Goal: Obtain resource: Download file/media

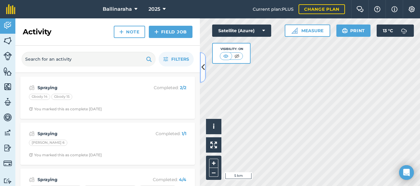
click at [202, 66] on icon at bounding box center [202, 67] width 3 height 11
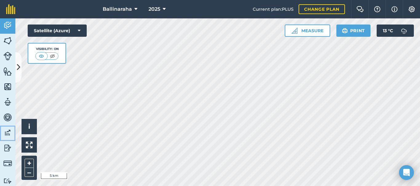
click at [6, 133] on img at bounding box center [7, 132] width 9 height 9
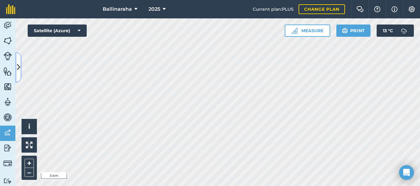
click at [18, 64] on icon at bounding box center [18, 67] width 3 height 11
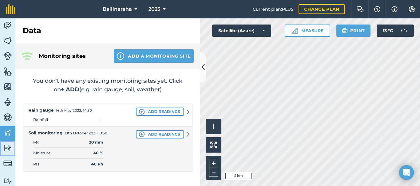
click at [6, 149] on img at bounding box center [7, 148] width 9 height 9
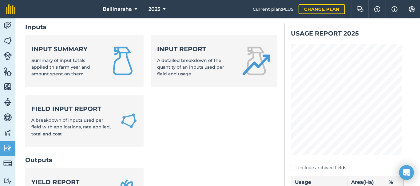
scroll to position [36, 0]
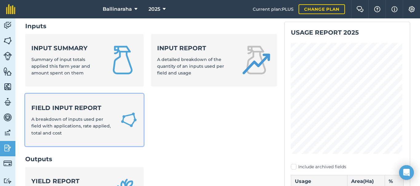
click at [77, 117] on span "A breakdown of inputs used per field with applications, rate applied, total and…" at bounding box center [70, 126] width 79 height 19
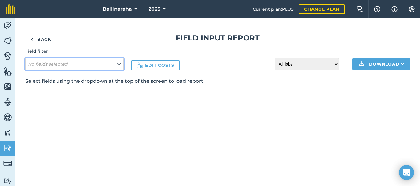
click at [118, 63] on icon at bounding box center [119, 64] width 4 height 7
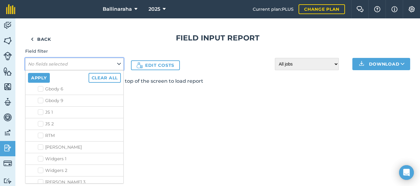
scroll to position [41, 0]
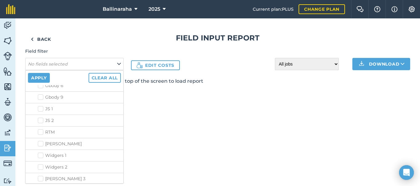
click at [40, 108] on label "JS 1" at bounding box center [79, 109] width 83 height 6
click at [40, 108] on input "JS 1" at bounding box center [40, 108] width 4 height 4
checkbox input "true"
click at [40, 120] on label "JS 2" at bounding box center [79, 121] width 83 height 6
click at [40, 120] on input "JS 2" at bounding box center [40, 120] width 4 height 4
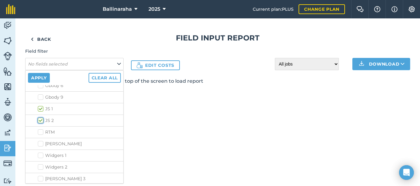
checkbox input "true"
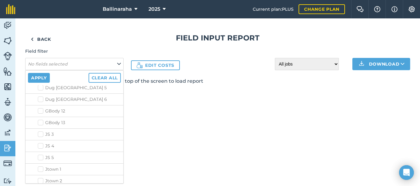
scroll to position [859, 0]
click at [40, 131] on label "JS 3" at bounding box center [79, 131] width 83 height 6
click at [40, 131] on input "JS 3" at bounding box center [40, 130] width 4 height 4
checkbox input "true"
click at [39, 144] on label "JS 4" at bounding box center [79, 143] width 83 height 6
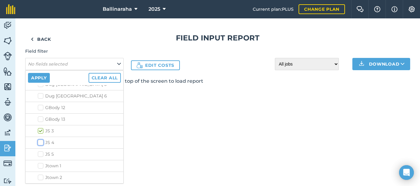
click at [39, 144] on input "JS 4" at bounding box center [40, 142] width 4 height 4
checkbox input "true"
click at [40, 153] on label "JS 5" at bounding box center [79, 154] width 83 height 6
click at [40, 153] on input "JS 5" at bounding box center [40, 153] width 4 height 4
checkbox input "true"
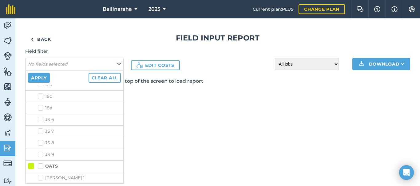
scroll to position [492, 0]
click at [39, 114] on label "JS 6" at bounding box center [79, 113] width 83 height 6
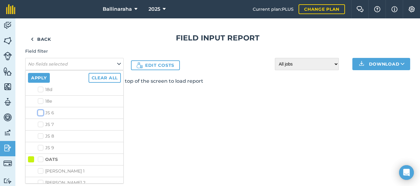
click at [39, 114] on input "JS 6" at bounding box center [40, 112] width 4 height 4
checkbox input "true"
click at [41, 125] on label "JS 7" at bounding box center [79, 125] width 83 height 6
click at [41, 125] on input "JS 7" at bounding box center [40, 124] width 4 height 4
checkbox input "true"
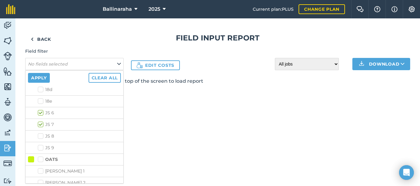
click at [41, 138] on label "JS 8" at bounding box center [79, 136] width 83 height 6
click at [41, 137] on input "JS 8" at bounding box center [40, 135] width 4 height 4
checkbox input "true"
click at [40, 148] on label "JS 9" at bounding box center [79, 148] width 83 height 6
click at [40, 148] on input "JS 9" at bounding box center [40, 147] width 4 height 4
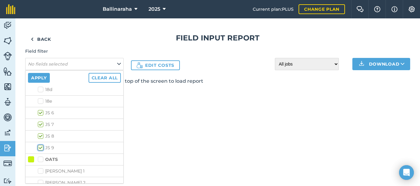
checkbox input "true"
click at [39, 76] on button "Apply" at bounding box center [39, 78] width 22 height 10
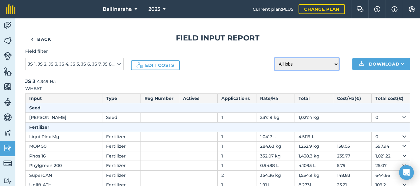
click at [331, 64] on select "All jobs Incomplete jobs Complete jobs" at bounding box center [307, 64] width 64 height 12
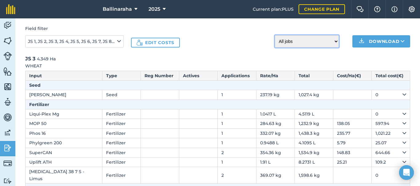
scroll to position [0, 0]
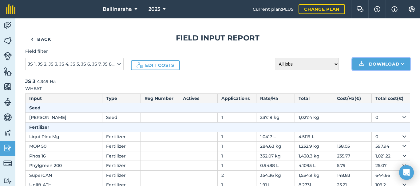
click at [390, 66] on button "Download" at bounding box center [381, 64] width 58 height 12
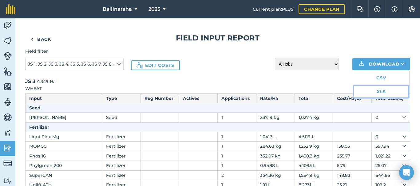
click at [375, 92] on link "XLS" at bounding box center [381, 92] width 56 height 14
